Goal: Task Accomplishment & Management: Use online tool/utility

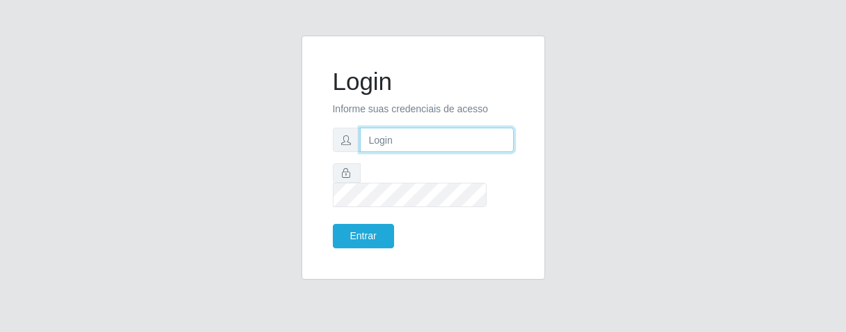
click at [405, 152] on input "text" at bounding box center [437, 139] width 154 height 24
type input "[PERSON_NAME]"
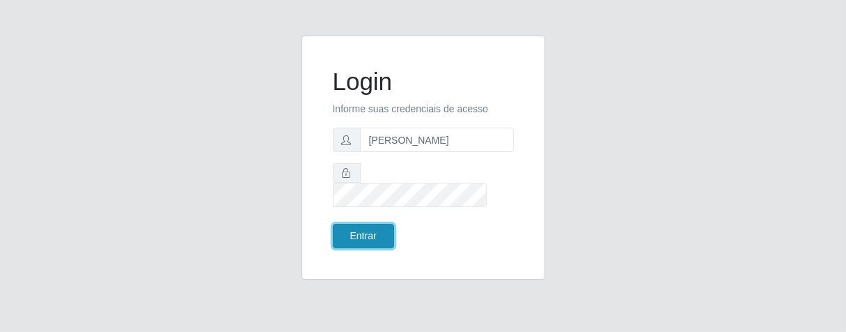
click at [370, 224] on button "Entrar" at bounding box center [363, 236] width 61 height 24
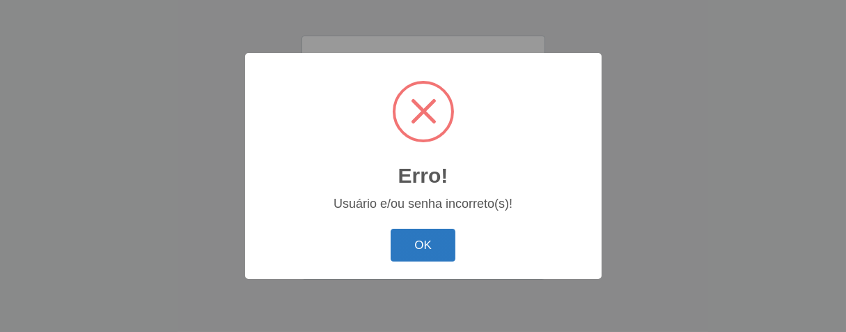
click at [445, 246] on button "OK" at bounding box center [423, 244] width 65 height 33
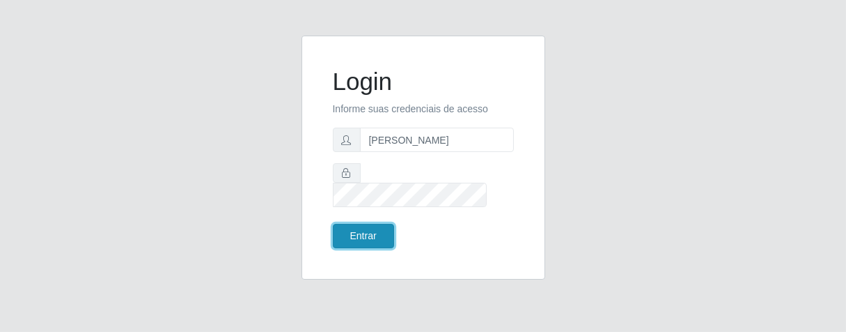
click at [373, 226] on button "Entrar" at bounding box center [363, 236] width 61 height 24
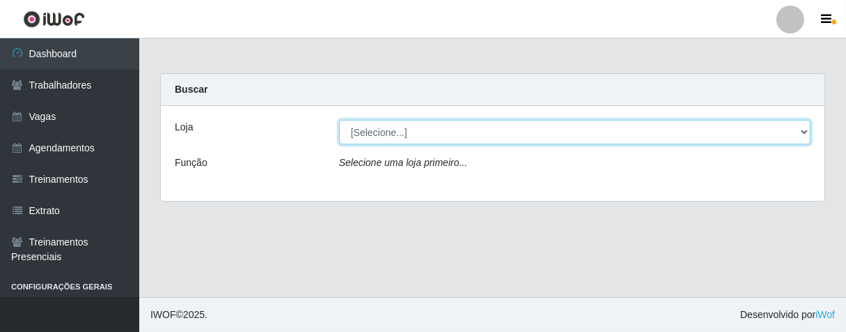
click at [804, 132] on select "[Selecione...] Superbox [GEOGRAPHIC_DATA] - Bessa" at bounding box center [575, 132] width 472 height 24
select select "206"
click at [339, 120] on select "[Selecione...] Superbox [GEOGRAPHIC_DATA] - Bessa" at bounding box center [575, 132] width 472 height 24
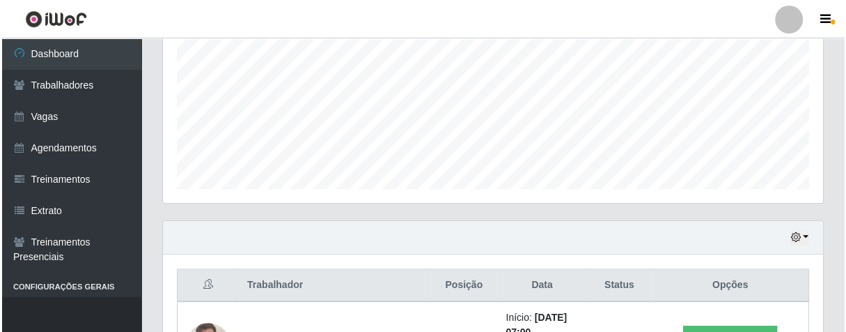
scroll to position [464, 0]
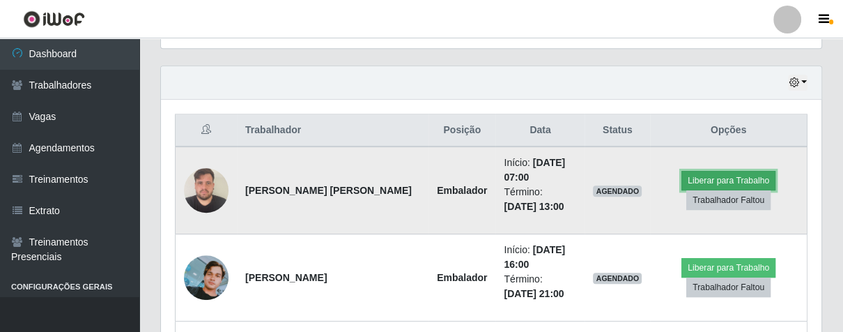
click at [703, 174] on button "Liberar para Trabalho" at bounding box center [728, 181] width 94 height 20
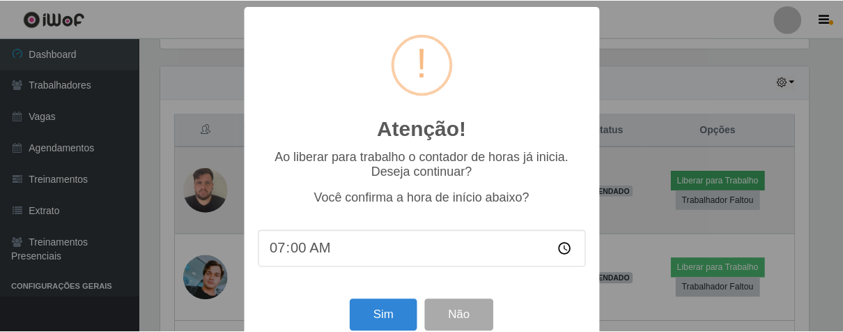
scroll to position [288, 652]
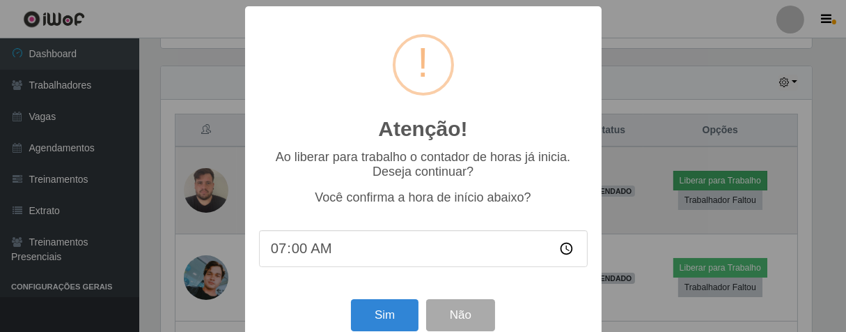
type input "07:05"
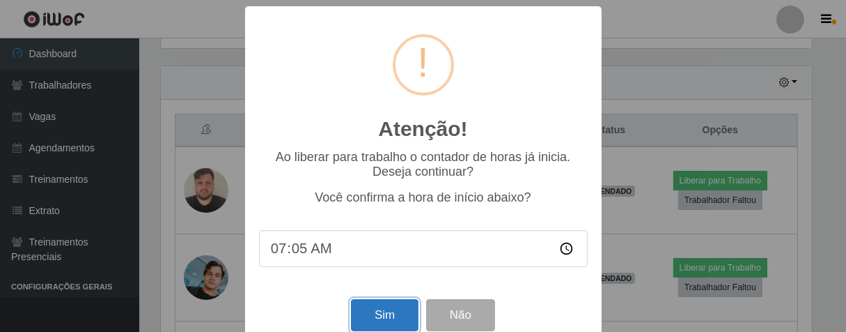
click at [373, 329] on button "Sim" at bounding box center [385, 315] width 68 height 33
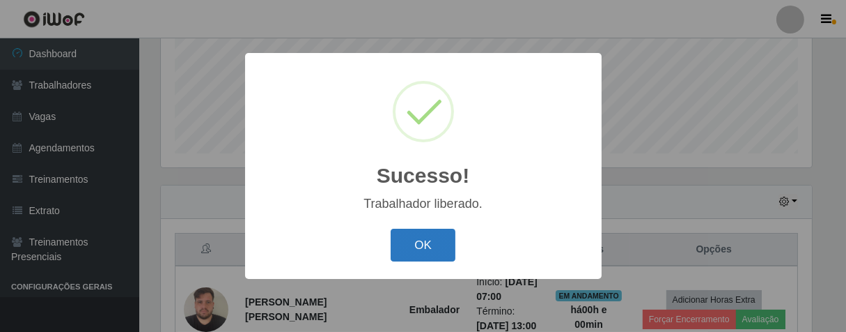
click at [429, 238] on button "OK" at bounding box center [423, 244] width 65 height 33
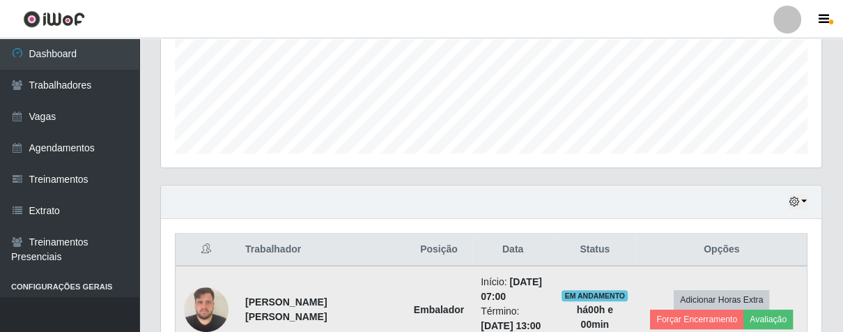
scroll to position [422, 0]
